Goal: Information Seeking & Learning: Learn about a topic

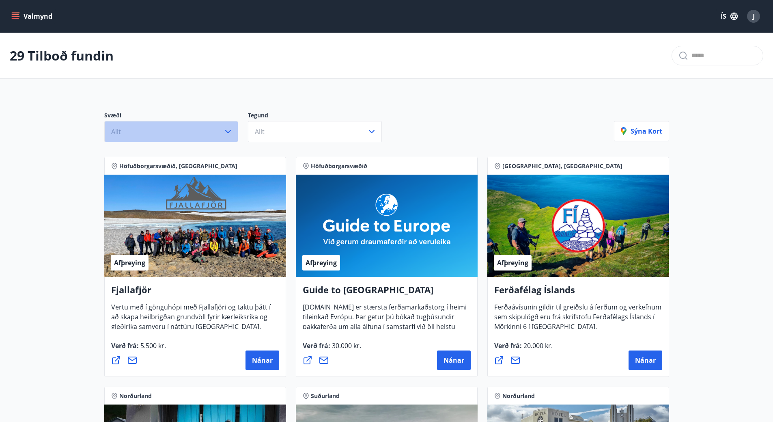
click at [186, 131] on button "Allt" at bounding box center [171, 131] width 134 height 21
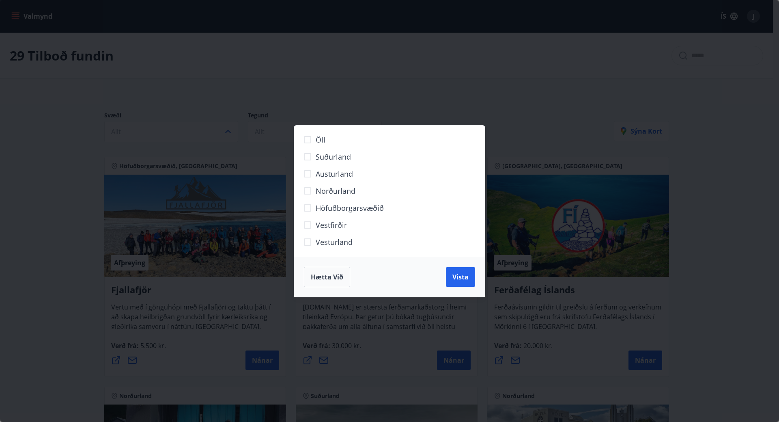
click at [339, 189] on span "Norðurland" at bounding box center [336, 191] width 40 height 11
click at [453, 274] on span "Vista" at bounding box center [461, 276] width 16 height 9
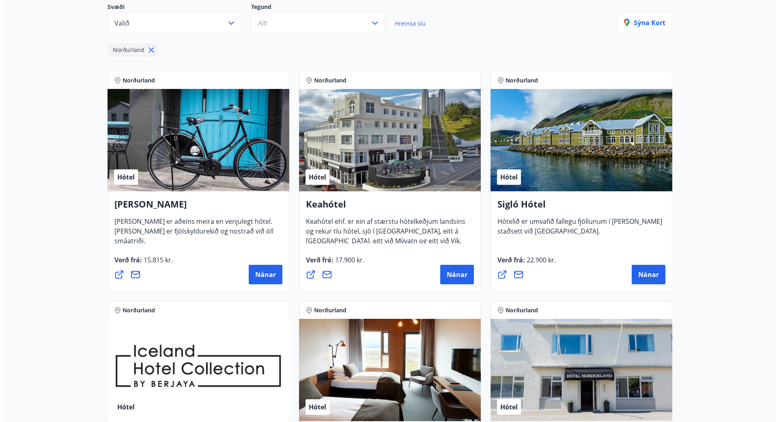
scroll to position [122, 0]
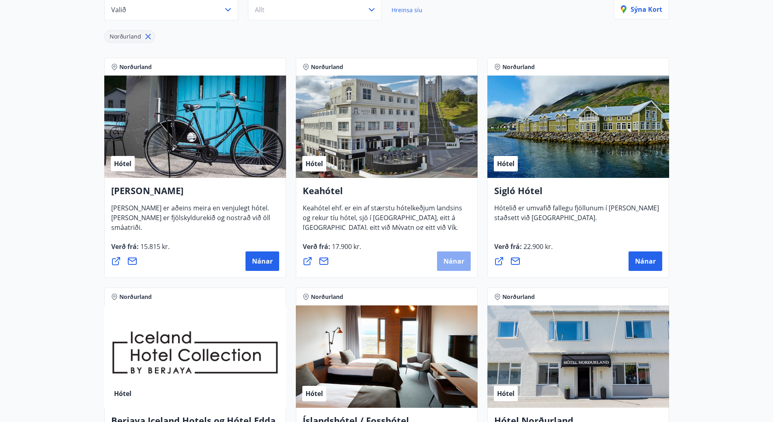
click at [448, 261] on span "Nánar" at bounding box center [454, 261] width 21 height 9
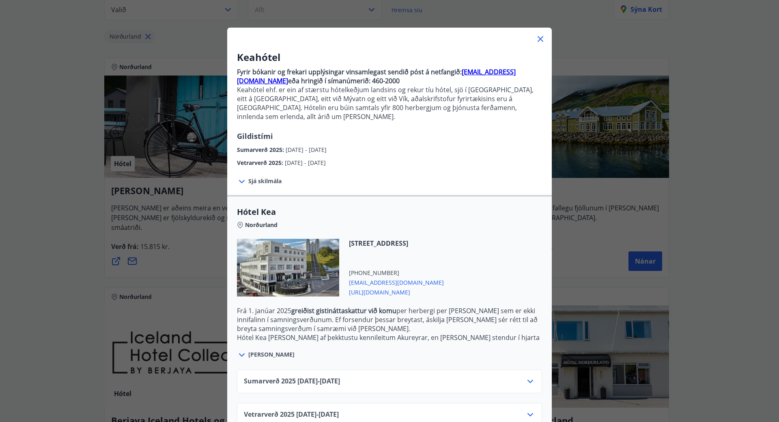
scroll to position [32, 0]
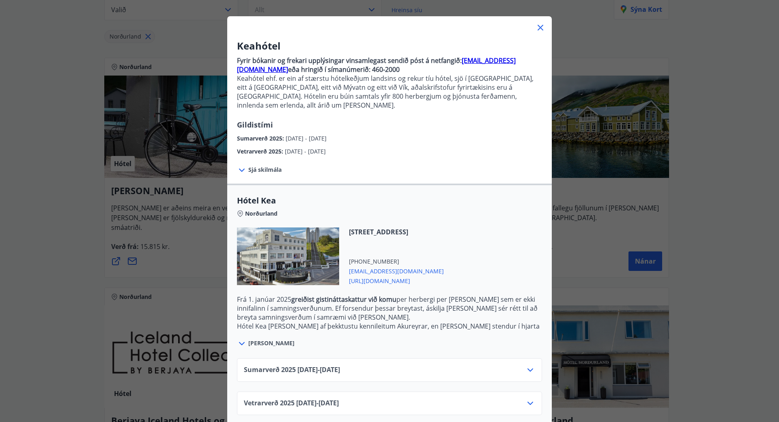
click at [528, 368] on icon at bounding box center [531, 369] width 6 height 3
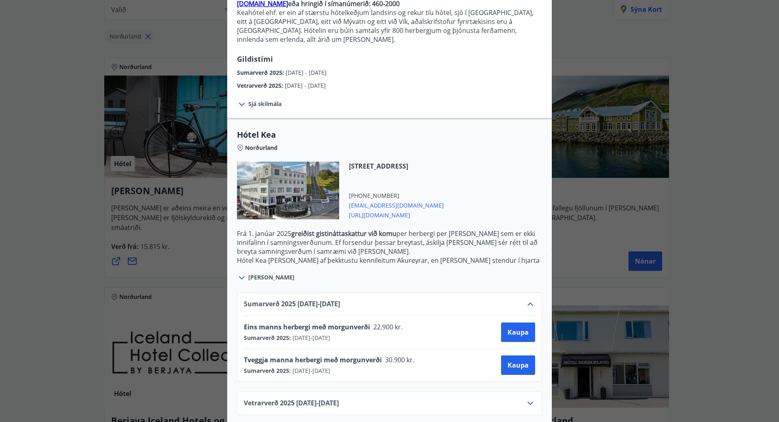
click at [526, 299] on icon at bounding box center [531, 304] width 10 height 10
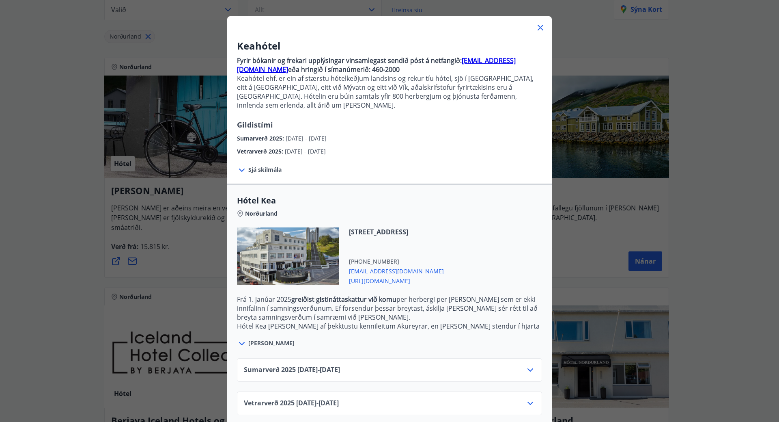
click at [530, 398] on icon at bounding box center [531, 403] width 10 height 10
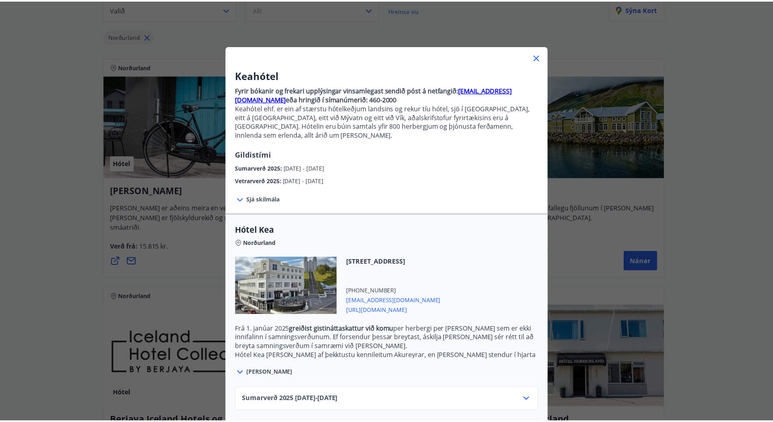
scroll to position [0, 0]
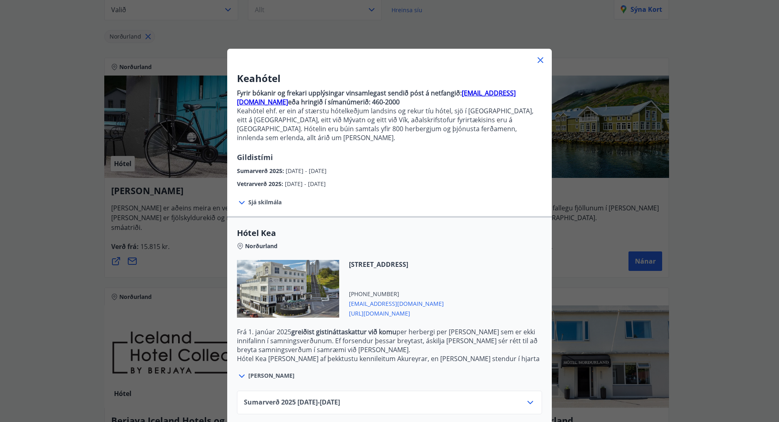
click at [536, 63] on icon at bounding box center [541, 60] width 10 height 10
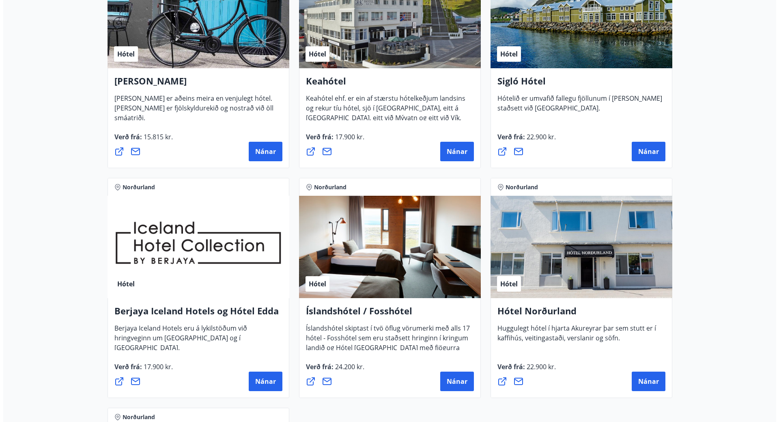
scroll to position [244, 0]
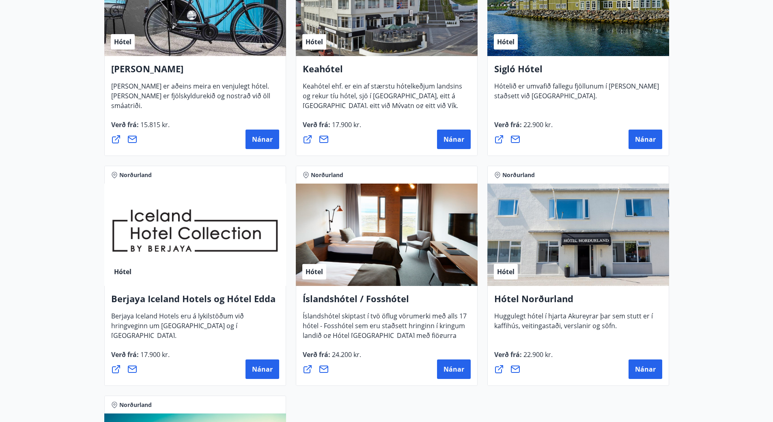
click at [535, 303] on h4 "Hótel Norðurland" at bounding box center [578, 301] width 168 height 19
click at [644, 372] on span "Nánar" at bounding box center [645, 369] width 21 height 9
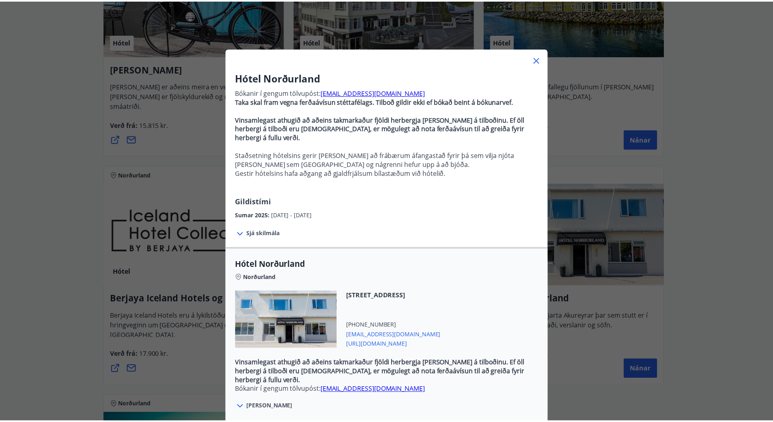
scroll to position [0, 0]
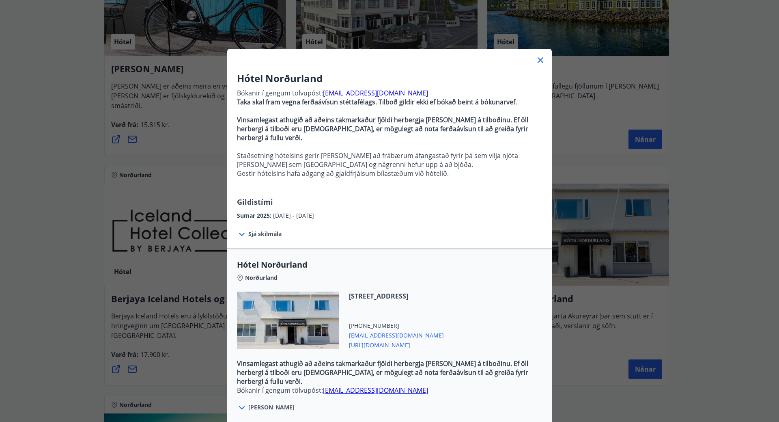
click at [540, 60] on icon at bounding box center [540, 60] width 1 height 1
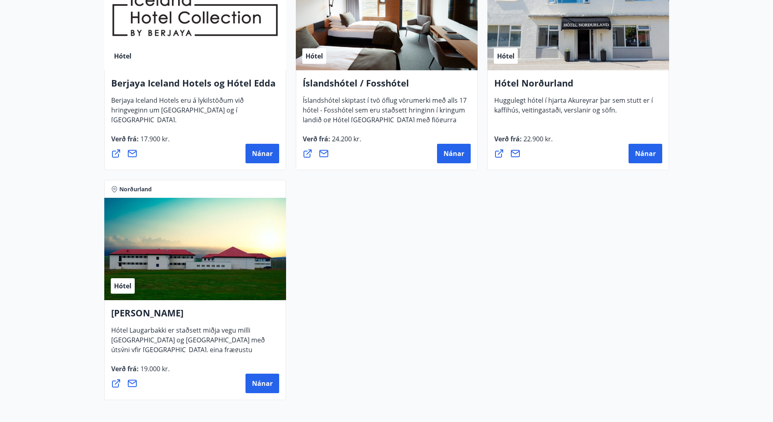
scroll to position [406, 0]
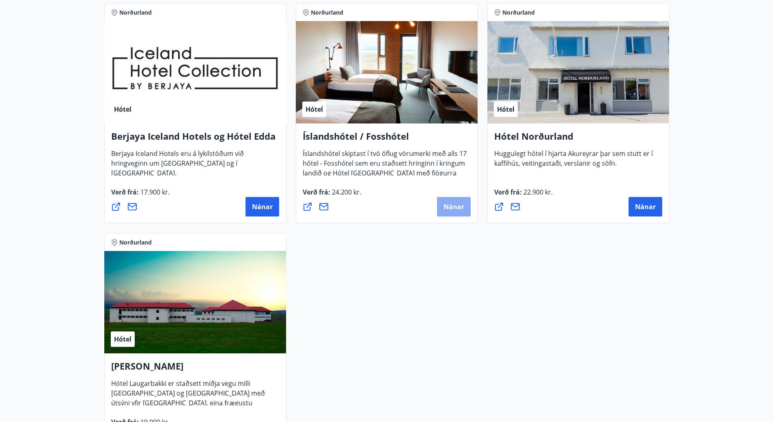
click at [448, 209] on span "Nánar" at bounding box center [454, 206] width 21 height 9
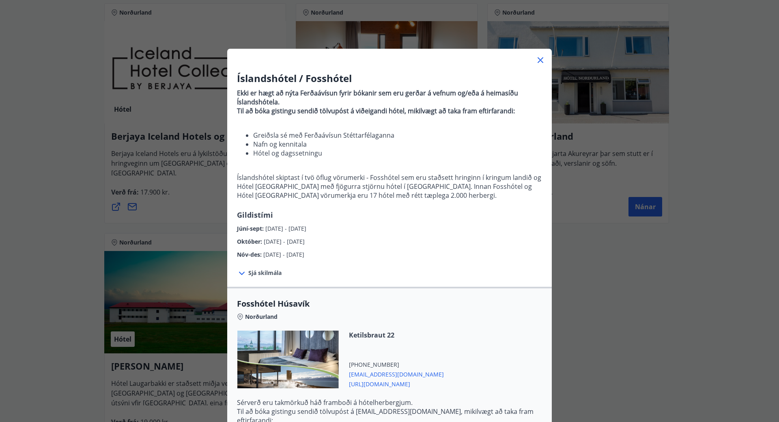
click at [538, 62] on icon at bounding box center [541, 60] width 10 height 10
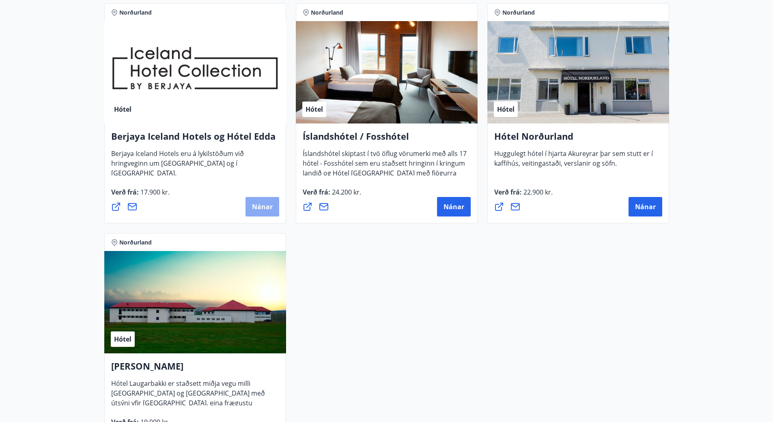
click at [262, 206] on span "Nánar" at bounding box center [262, 206] width 21 height 9
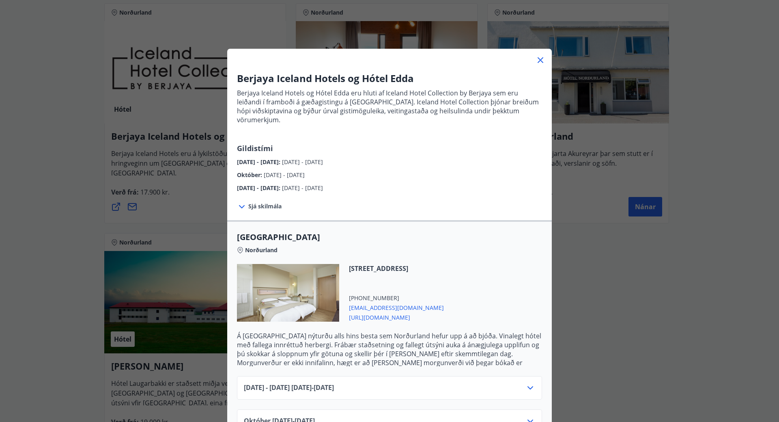
click at [536, 59] on icon at bounding box center [541, 60] width 10 height 10
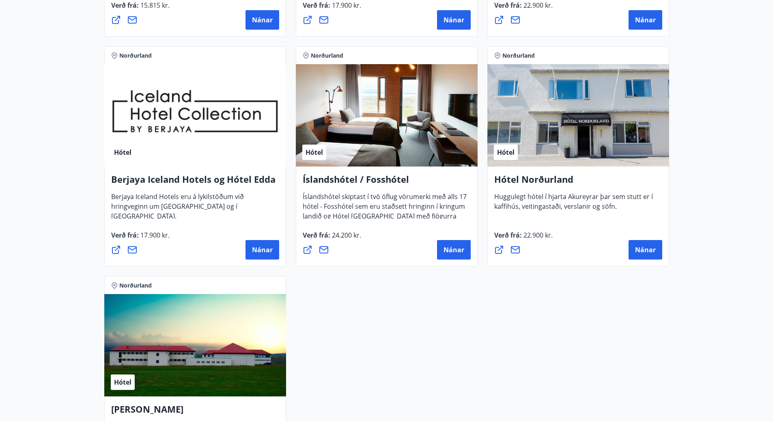
scroll to position [418, 0]
